Goal: Communication & Community: Connect with others

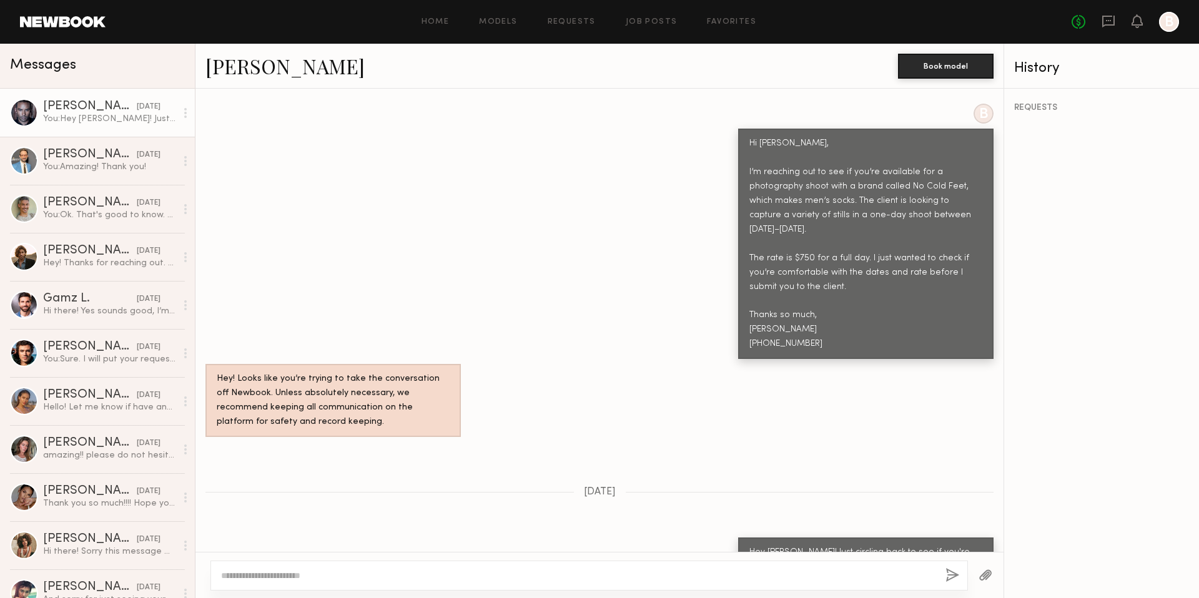
click at [1114, 28] on link at bounding box center [1108, 22] width 14 height 16
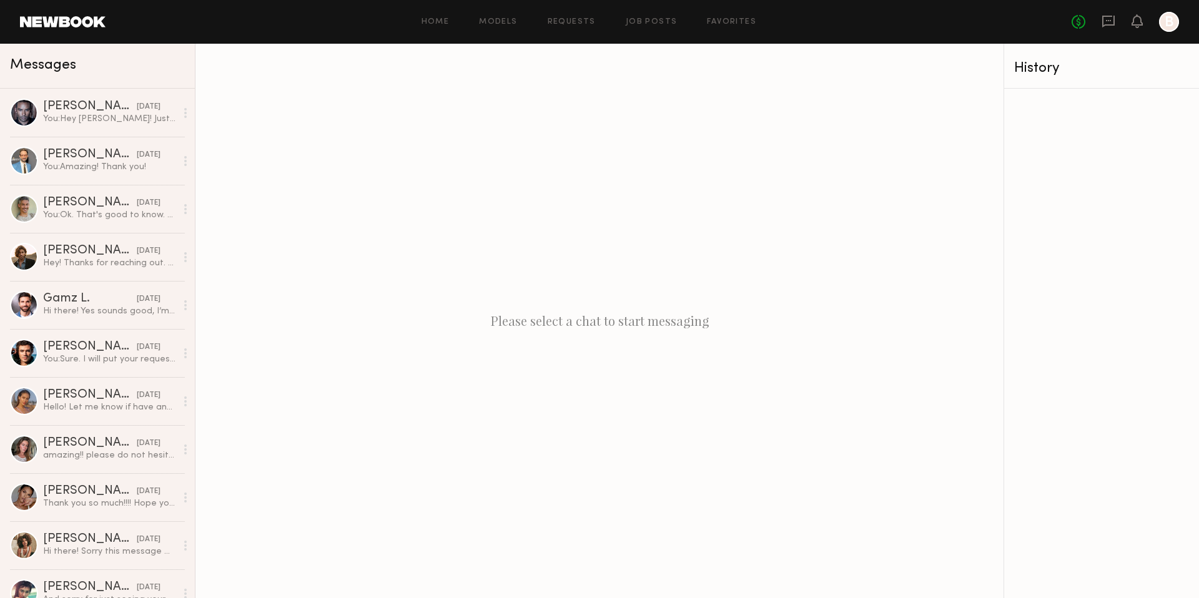
click at [1100, 30] on div "No fees up to $5,000 B" at bounding box center [1124, 22] width 107 height 20
click at [1106, 21] on icon at bounding box center [1108, 21] width 14 height 14
click at [433, 27] on div "Home Models Requests Job Posts Favorites Sign Out No fees up to $5,000 B" at bounding box center [642, 22] width 1073 height 20
click at [433, 24] on link "Home" at bounding box center [435, 22] width 28 height 8
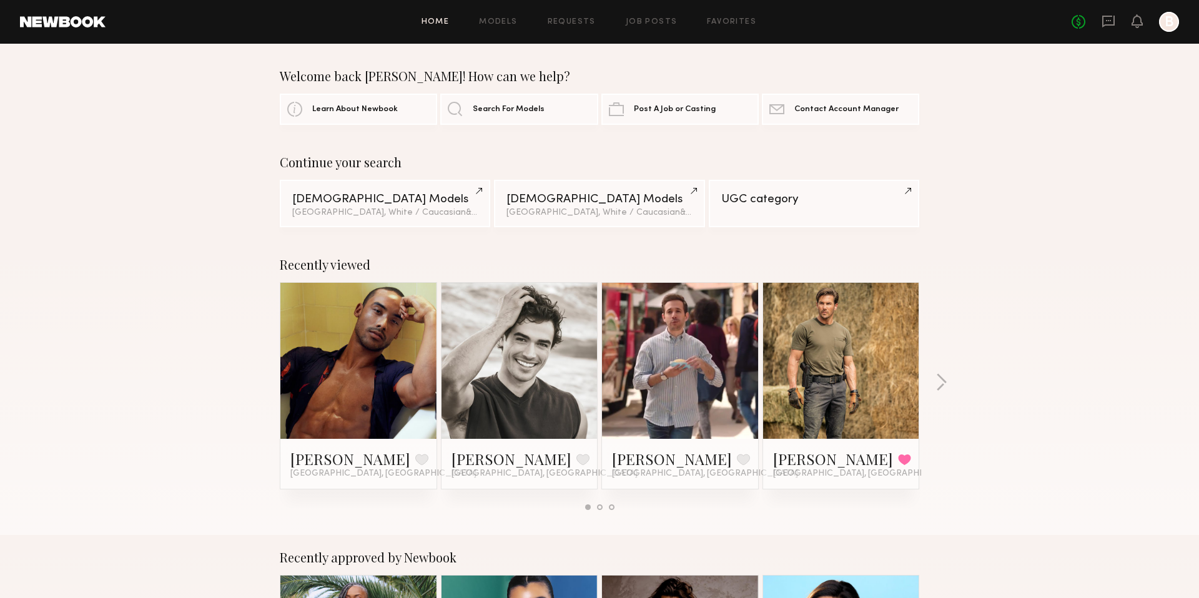
click at [827, 326] on link at bounding box center [841, 361] width 76 height 156
click at [823, 462] on link "Corey Randall M." at bounding box center [833, 459] width 120 height 20
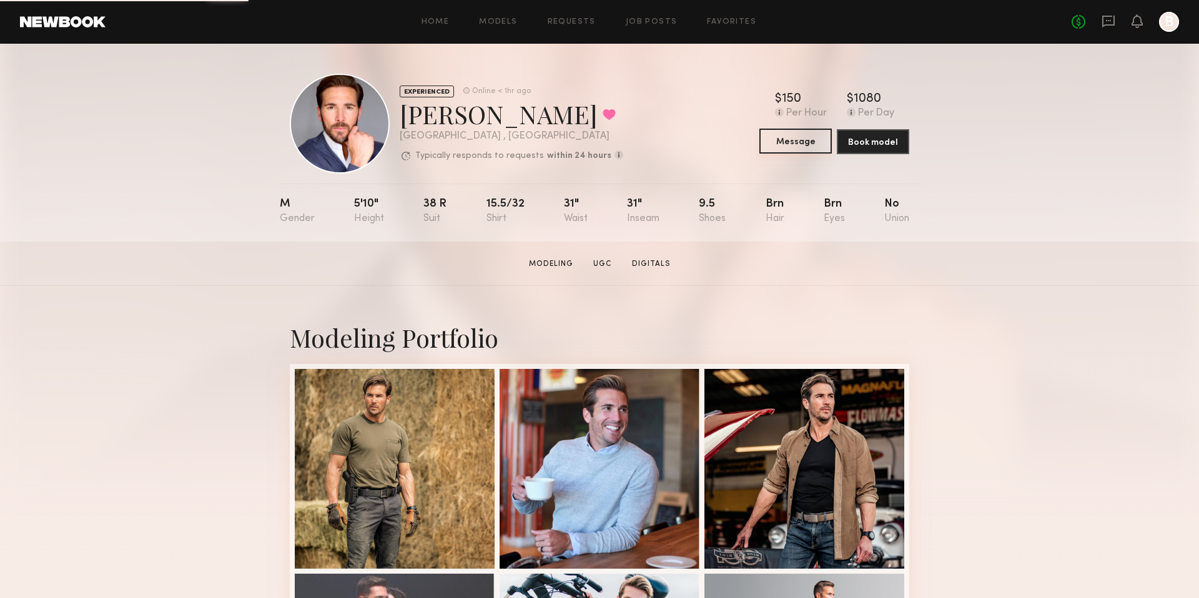
click at [813, 149] on button "Message" at bounding box center [795, 141] width 72 height 25
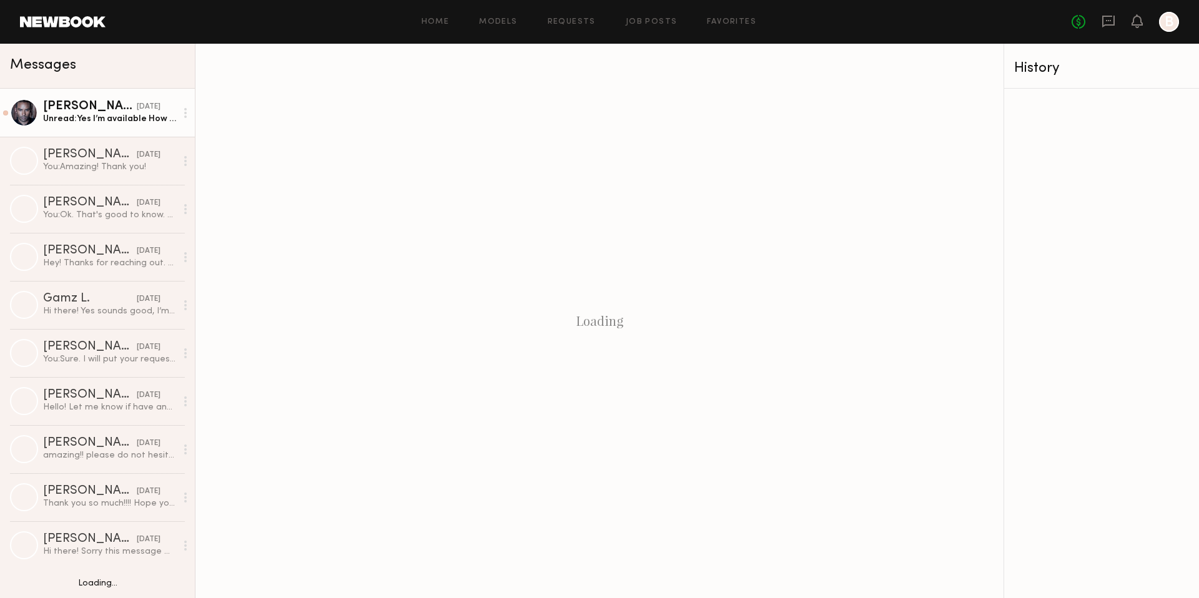
click at [113, 113] on div "Unread: Yes I’m available How many hours would I be needed? My full day rate of…" at bounding box center [109, 119] width 133 height 12
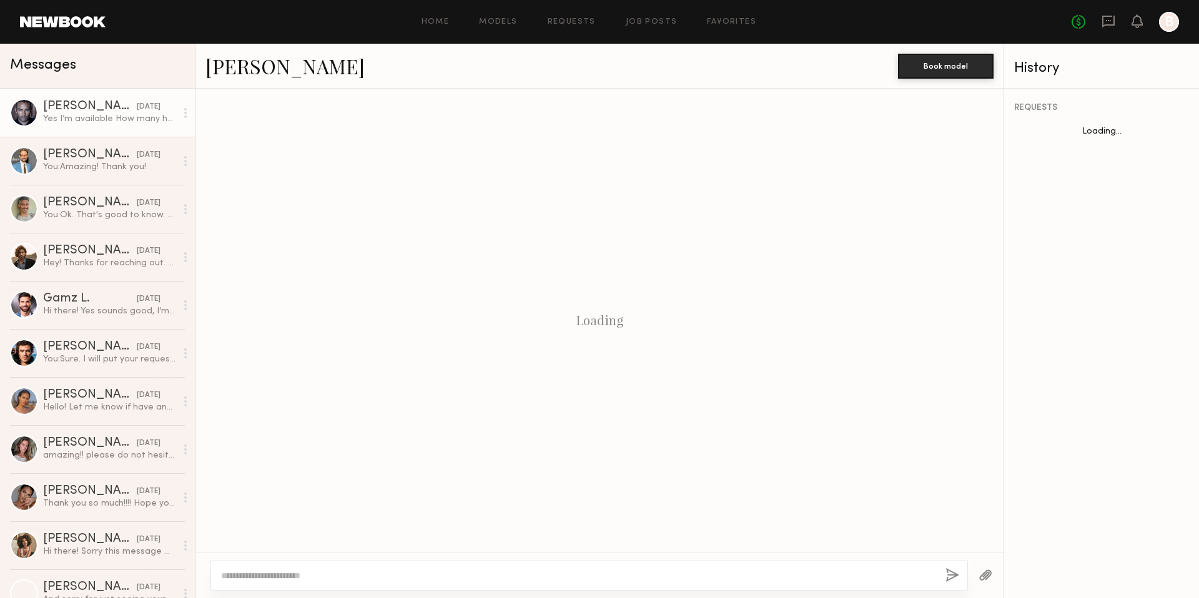
click at [113, 112] on div "[PERSON_NAME]" at bounding box center [90, 107] width 94 height 12
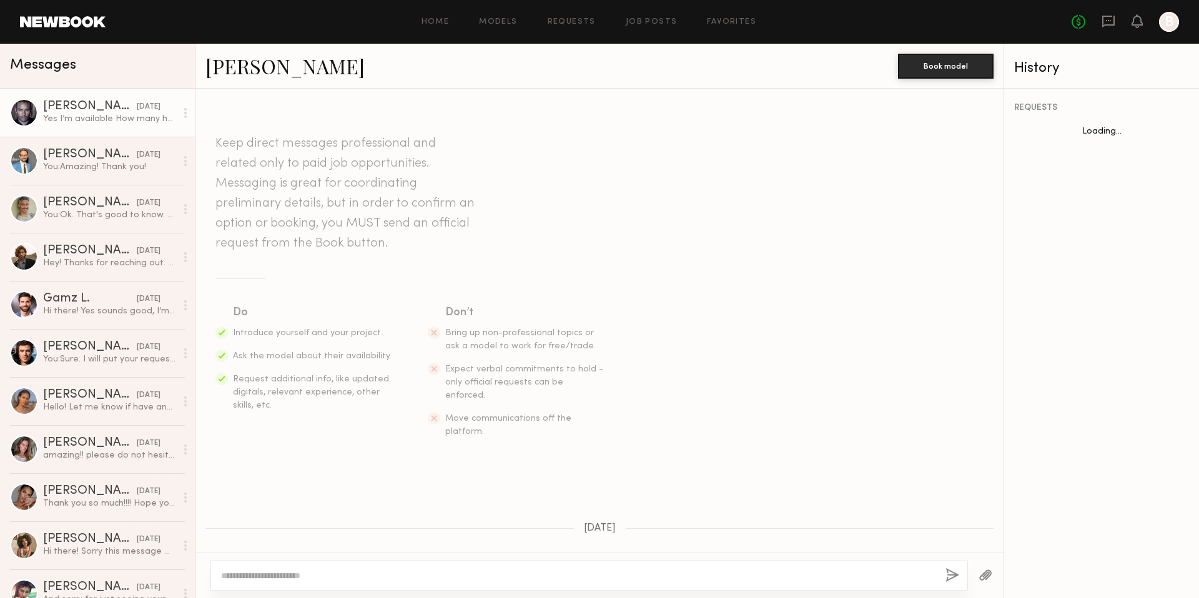
scroll to position [563, 0]
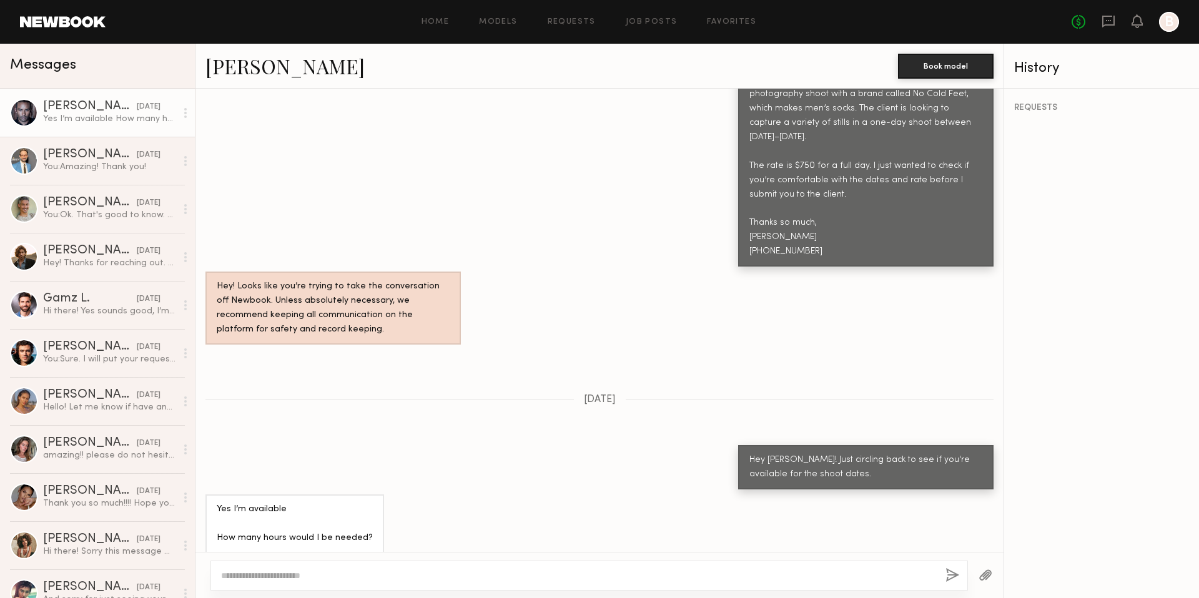
click at [271, 576] on textarea at bounding box center [578, 575] width 714 height 12
click at [415, 577] on textarea "**********" at bounding box center [578, 575] width 714 height 12
click at [416, 574] on textarea "**********" at bounding box center [578, 575] width 714 height 12
drag, startPoint x: 582, startPoint y: 569, endPoint x: 231, endPoint y: 536, distance: 353.0
click at [231, 536] on div "Keep direct messages professional and related only to paid job opportunities. M…" at bounding box center [599, 343] width 808 height 509
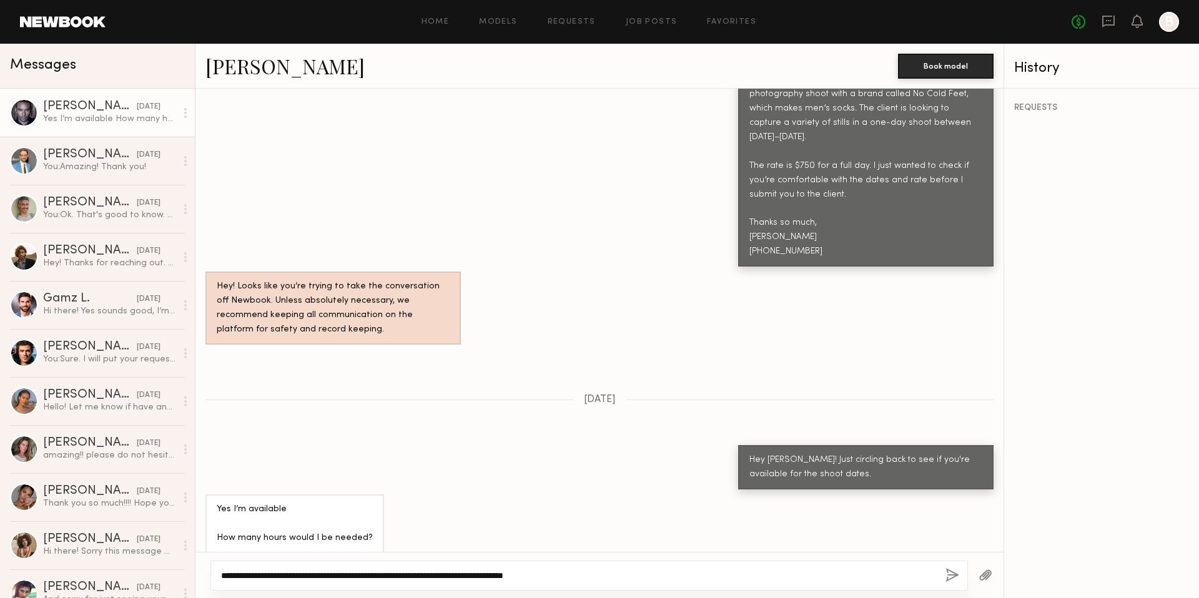
type textarea "**********"
click at [948, 569] on button "button" at bounding box center [952, 576] width 14 height 16
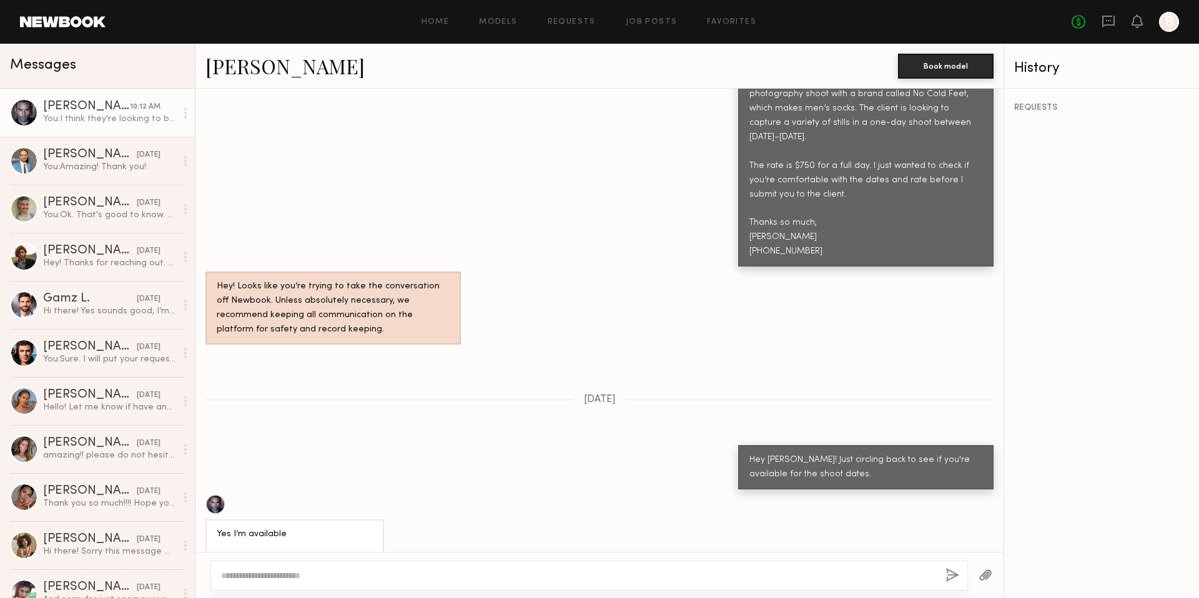
scroll to position [826, 0]
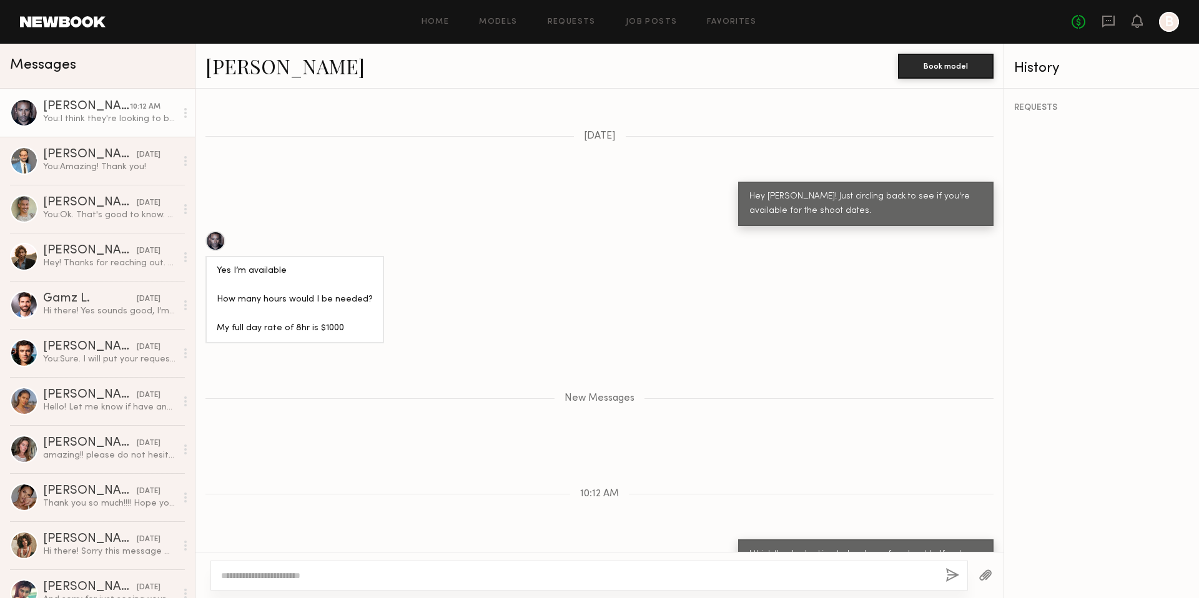
click at [355, 264] on div "Yes I’m available How many hours would I be needed? My full day rate of 8hr is …" at bounding box center [295, 300] width 156 height 72
click at [448, 23] on link "Home" at bounding box center [435, 22] width 28 height 8
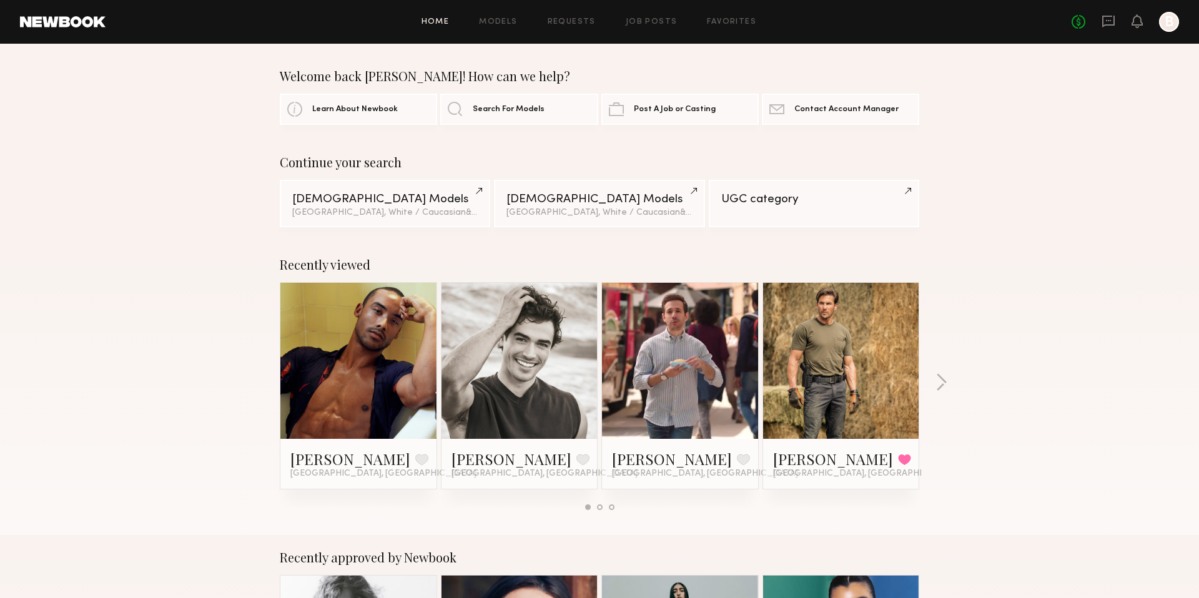
click at [795, 345] on div at bounding box center [841, 361] width 156 height 156
click at [794, 366] on div at bounding box center [841, 361] width 156 height 156
click at [897, 389] on div at bounding box center [841, 361] width 156 height 156
click at [844, 463] on link "Corey Randall M." at bounding box center [833, 459] width 120 height 20
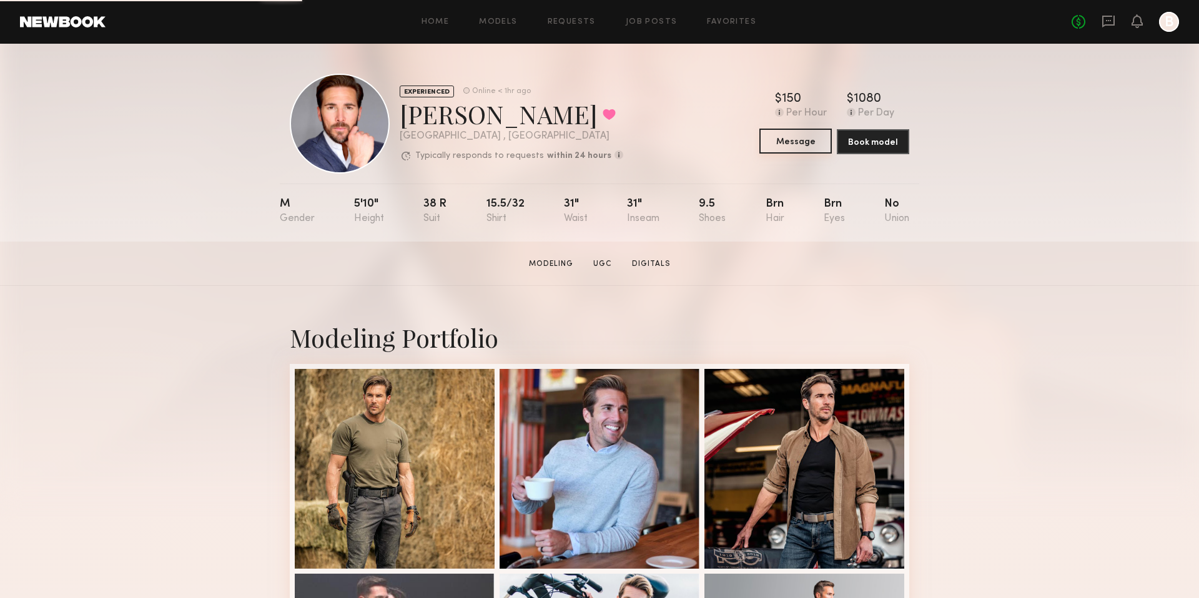
click at [777, 149] on button "Message" at bounding box center [795, 141] width 72 height 25
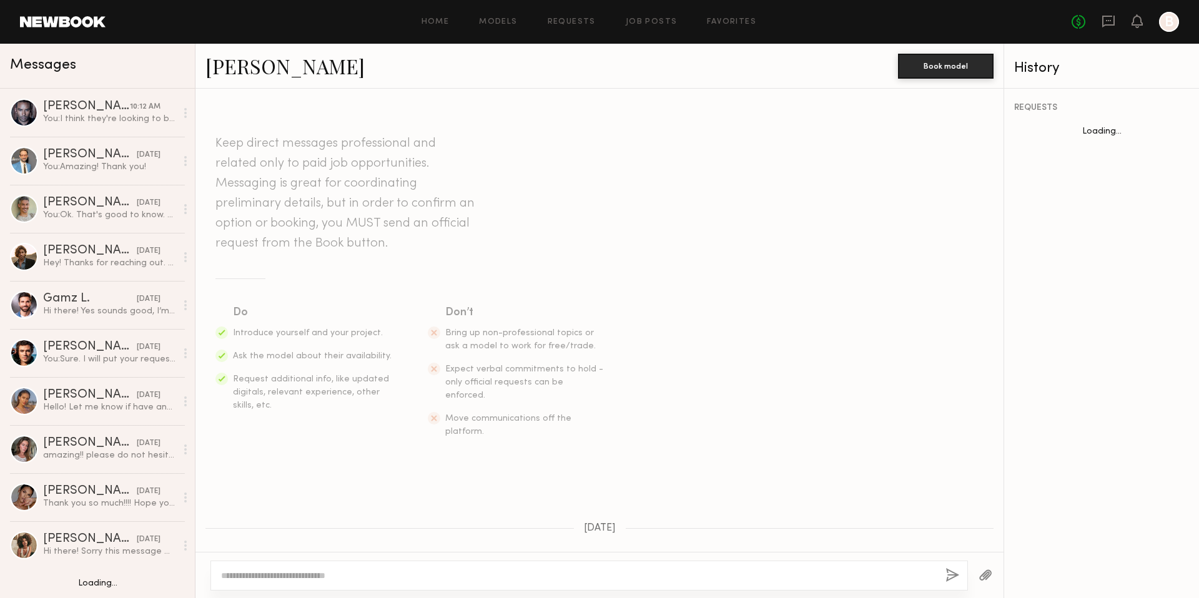
scroll to position [609, 0]
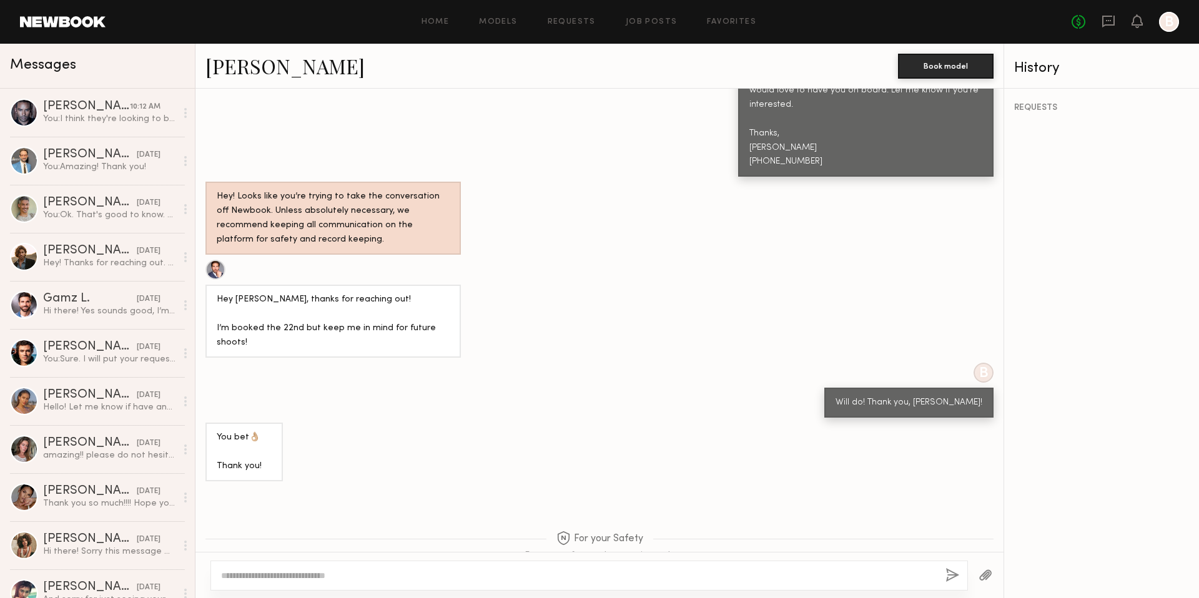
click at [456, 571] on textarea at bounding box center [578, 575] width 714 height 12
paste textarea "**********"
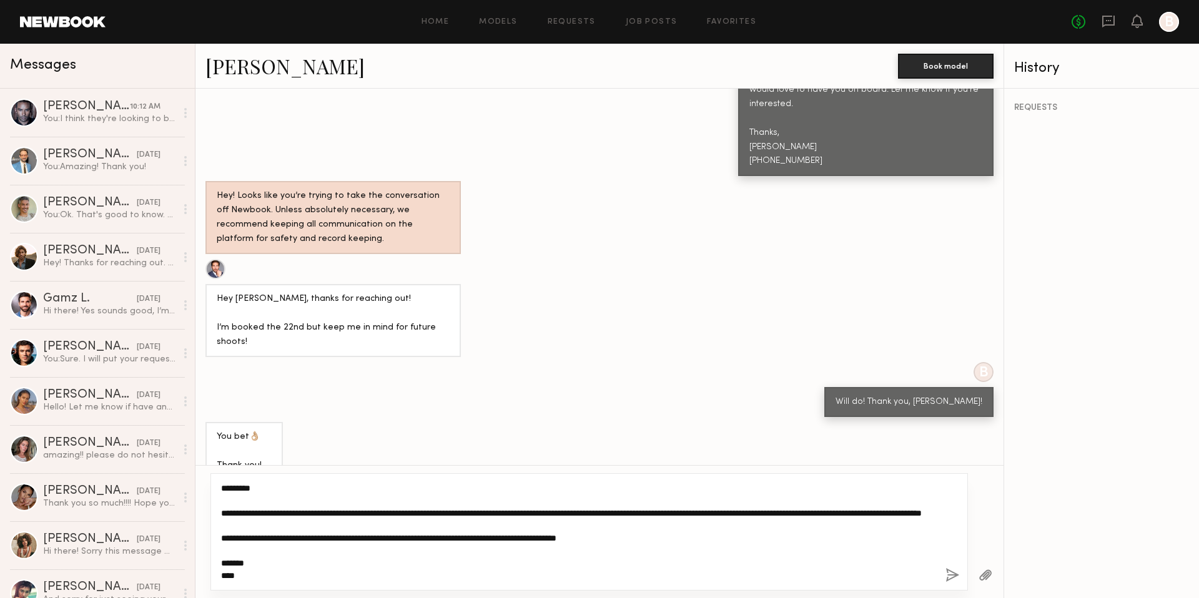
scroll to position [12, 0]
type textarea "**********"
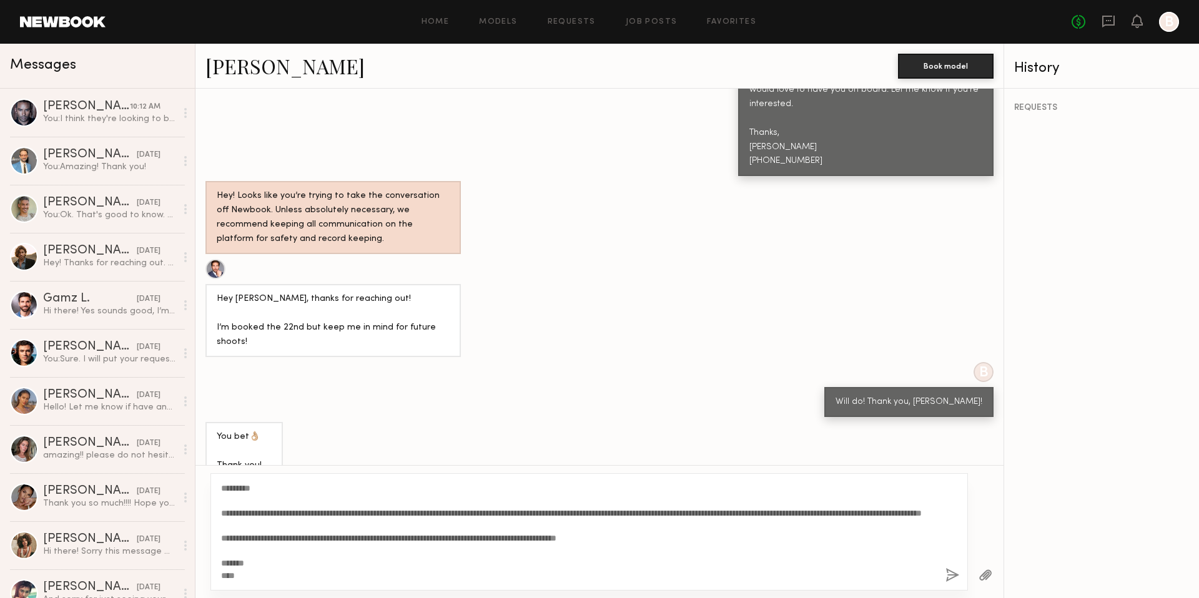
click at [950, 576] on button "button" at bounding box center [952, 576] width 14 height 16
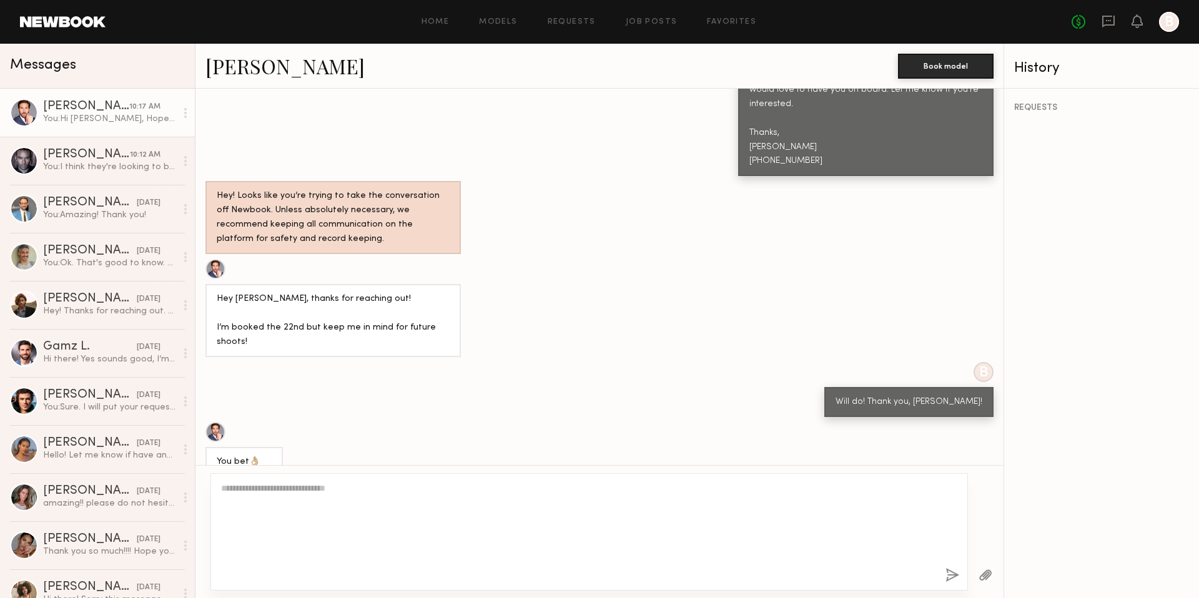
scroll to position [0, 0]
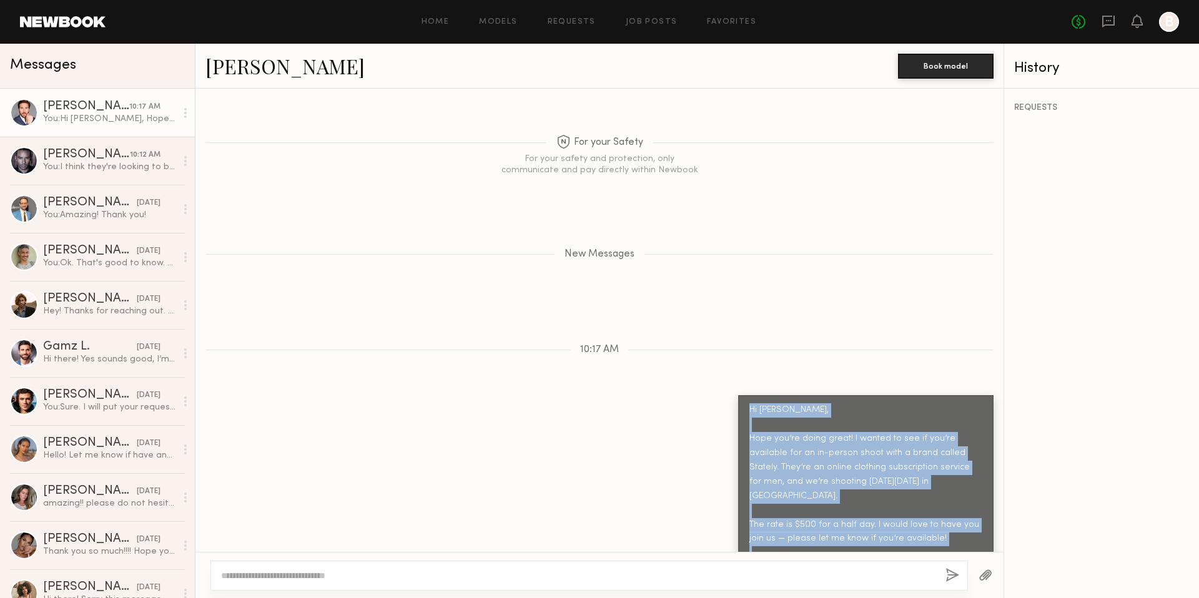
drag, startPoint x: 764, startPoint y: 524, endPoint x: 745, endPoint y: 343, distance: 182.1
click at [745, 395] on div "Hi Corey, Hope you’re doing great! I wanted to see if you’re available for an i…" at bounding box center [865, 496] width 255 height 202
copy div "Hi Corey, Hope you’re doing great! I wanted to see if you’re available for an i…"
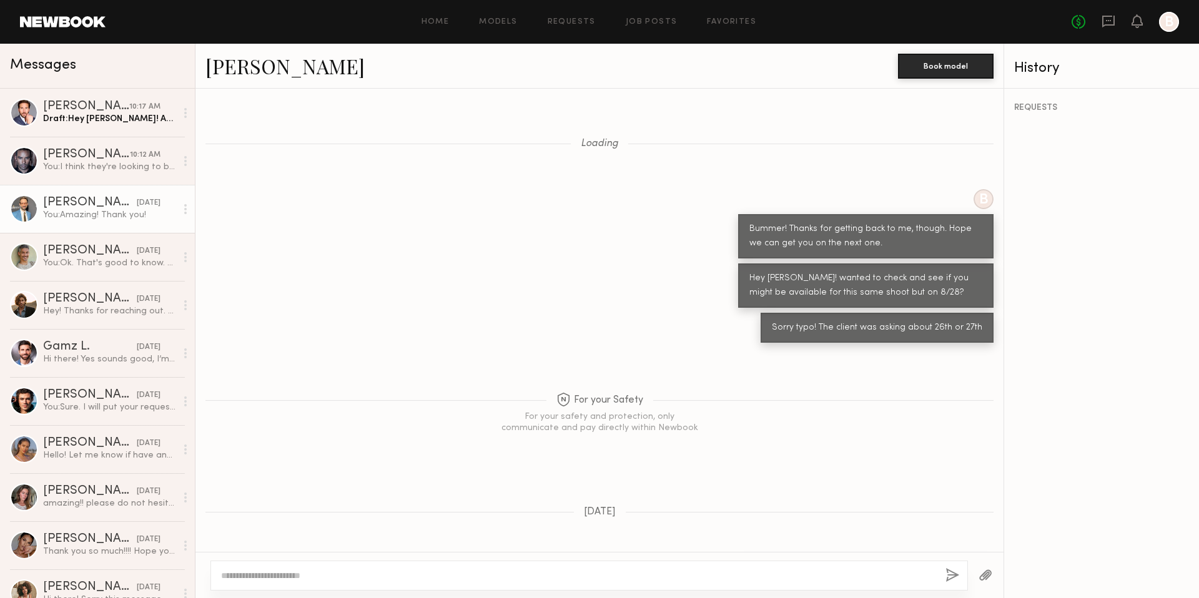
scroll to position [919, 0]
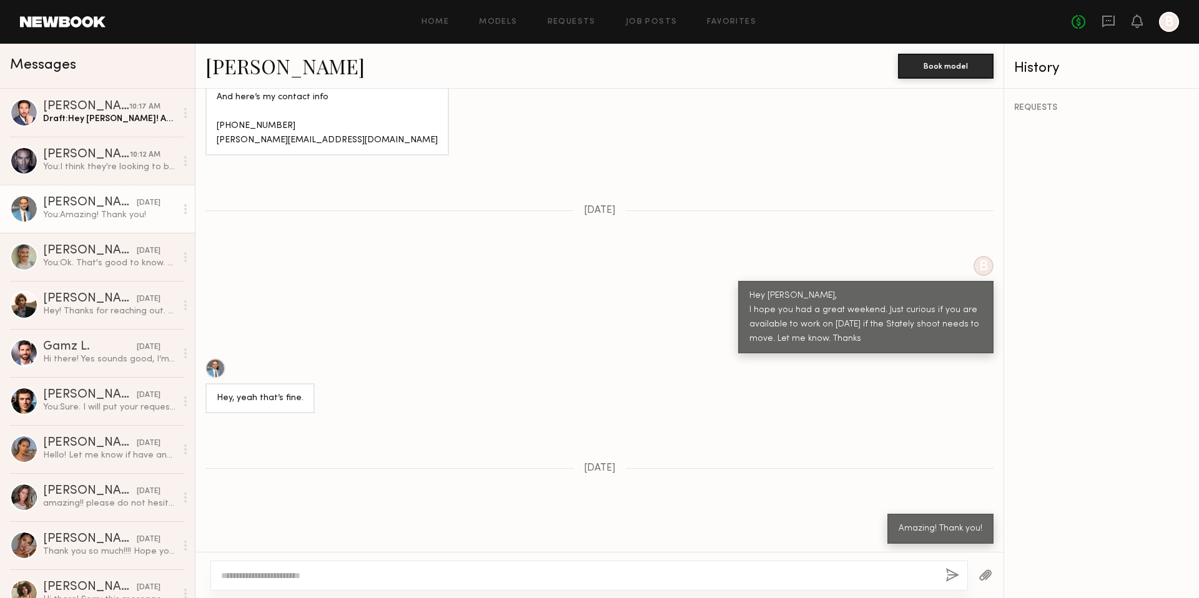
click at [125, 200] on div "[PERSON_NAME]" at bounding box center [90, 203] width 94 height 12
